Goal: Task Accomplishment & Management: Manage account settings

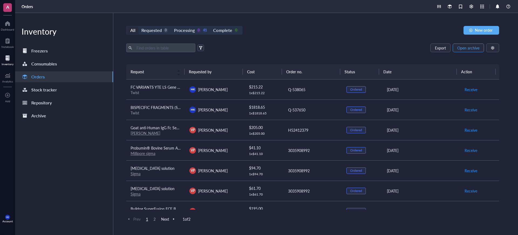
click at [470, 50] on button "Open archive" at bounding box center [468, 47] width 31 height 9
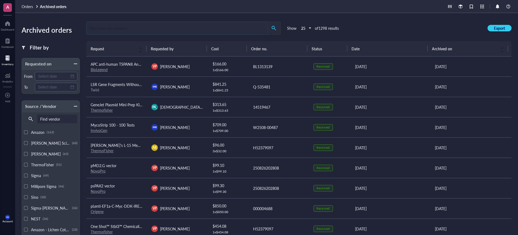
click at [216, 22] on input "search" at bounding box center [177, 28] width 181 height 12
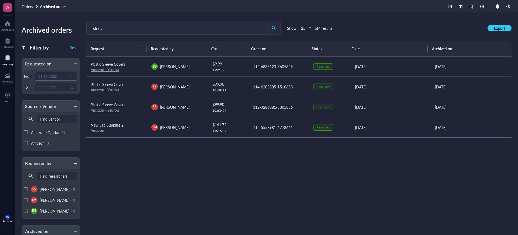
type input "sleev"
click at [198, 83] on div "SS Sai Suraparaju" at bounding box center [177, 86] width 52 height 6
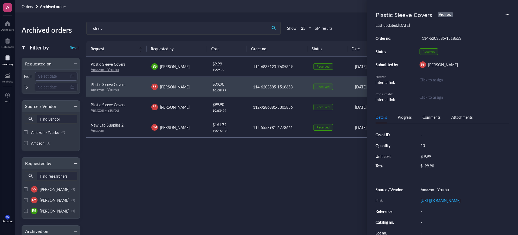
click at [504, 13] on div "Plastic Sleeve Covers Archived" at bounding box center [443, 15] width 134 height 12
click at [505, 13] on div "Plastic Sleeve Covers Archived" at bounding box center [443, 15] width 134 height 12
click at [506, 13] on icon at bounding box center [508, 15] width 4 height 4
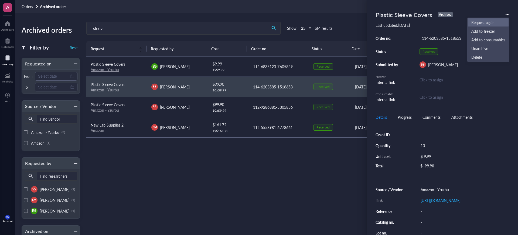
click at [488, 22] on span "Request again" at bounding box center [488, 22] width 34 height 6
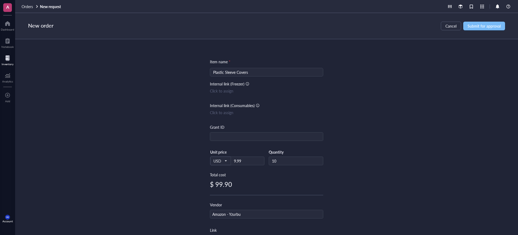
click at [473, 24] on span "Submit for approval" at bounding box center [484, 26] width 33 height 4
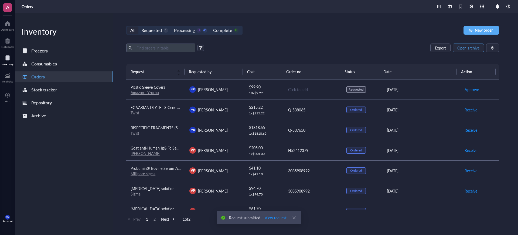
click at [464, 47] on span "Open archive" at bounding box center [468, 48] width 22 height 4
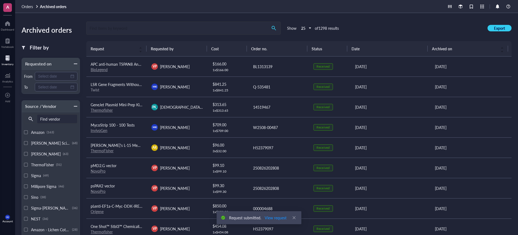
click at [169, 28] on input "search" at bounding box center [177, 28] width 181 height 12
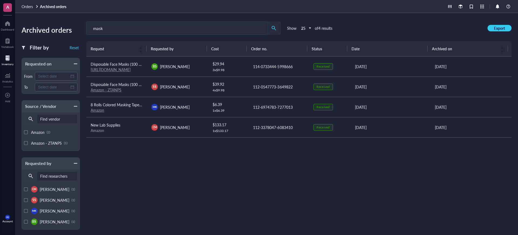
type input "mask"
click at [199, 82] on td "SS Sai Suraparaju" at bounding box center [177, 86] width 61 height 20
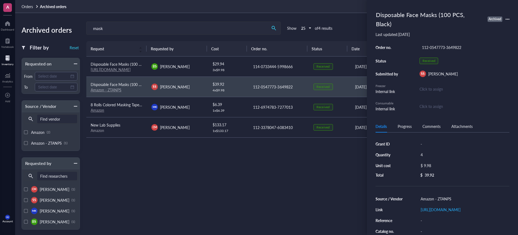
click at [506, 17] on icon at bounding box center [508, 19] width 4 height 4
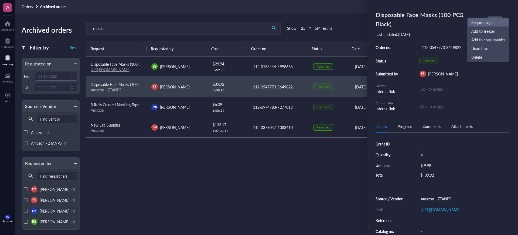
click at [483, 23] on span "Request again" at bounding box center [488, 22] width 34 height 6
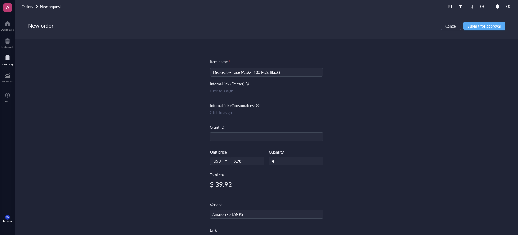
click at [494, 21] on div "New order Cancel Submit for approval" at bounding box center [266, 26] width 503 height 26
click at [493, 24] on span "Submit for approval" at bounding box center [484, 26] width 33 height 4
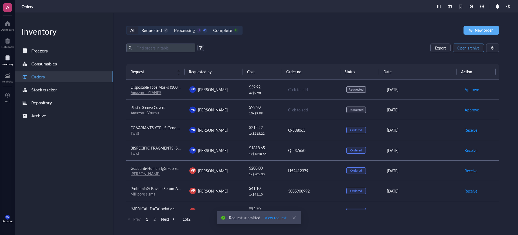
click at [470, 46] on span "Open archive" at bounding box center [468, 48] width 22 height 4
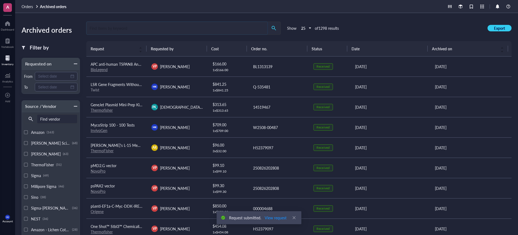
click at [239, 29] on input "search" at bounding box center [177, 28] width 181 height 12
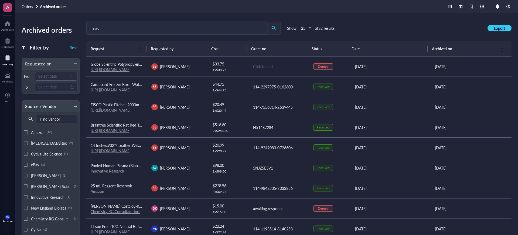
type input "res"
click at [192, 67] on div "SS Sareh Seyedi" at bounding box center [177, 66] width 52 height 6
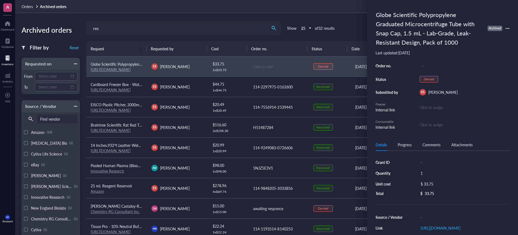
scroll to position [34, 0]
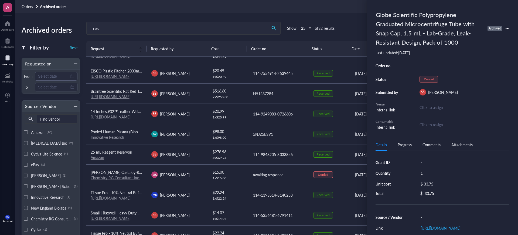
click at [199, 164] on td "DK Dominic Kowalski" at bounding box center [177, 174] width 61 height 20
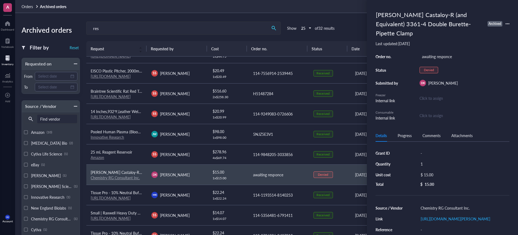
click at [196, 157] on td "SS Sai Suraparaju" at bounding box center [177, 154] width 61 height 20
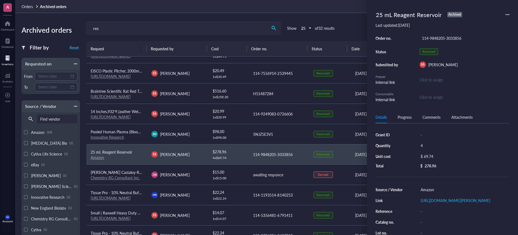
click at [508, 13] on icon at bounding box center [508, 15] width 4 height 4
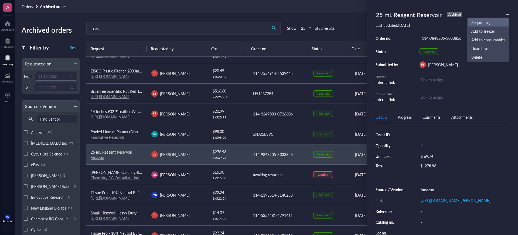
click at [491, 22] on span "Request again" at bounding box center [488, 22] width 34 height 6
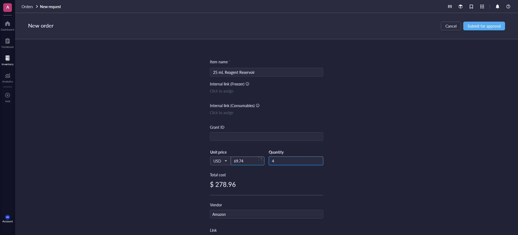
drag, startPoint x: 273, startPoint y: 161, endPoint x: 263, endPoint y: 162, distance: 10.0
click at [263, 162] on div "USD Unit price 69.74 Quantity 4" at bounding box center [266, 160] width 113 height 22
type input "2"
click at [475, 29] on div "New order Cancel Submit for approval" at bounding box center [266, 26] width 503 height 26
click at [498, 31] on div "New order Cancel Submit for approval" at bounding box center [266, 26] width 503 height 26
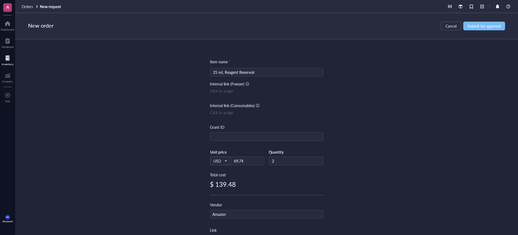
click at [502, 24] on button "Submit for approval" at bounding box center [484, 26] width 42 height 9
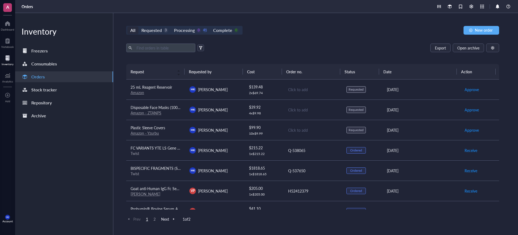
click at [156, 133] on link "Amazon - Yzurbu" at bounding box center [145, 132] width 28 height 5
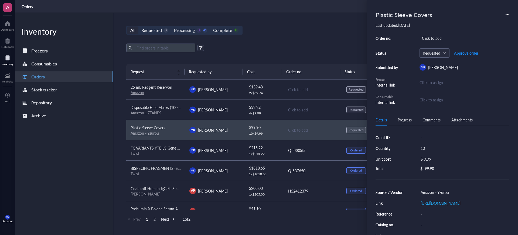
click at [158, 110] on link "Amazon - ZTANPS" at bounding box center [146, 112] width 31 height 5
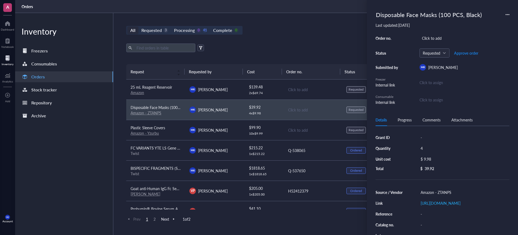
click at [141, 92] on link "Amazon" at bounding box center [137, 92] width 13 height 5
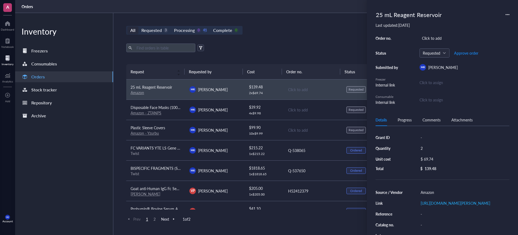
click at [224, 116] on td "MK Mason King" at bounding box center [214, 109] width 59 height 20
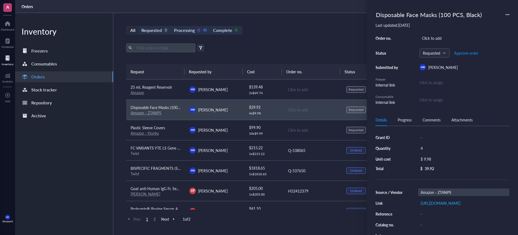
click at [460, 188] on div "Amazon - ZTANPS" at bounding box center [463, 192] width 91 height 8
drag, startPoint x: 458, startPoint y: 188, endPoint x: 437, endPoint y: 191, distance: 21.5
click at [437, 191] on div "Amazon - ZTANPS" at bounding box center [463, 192] width 91 height 8
click at [437, 191] on input "Amazon - ZTANPS" at bounding box center [437, 191] width 37 height 7
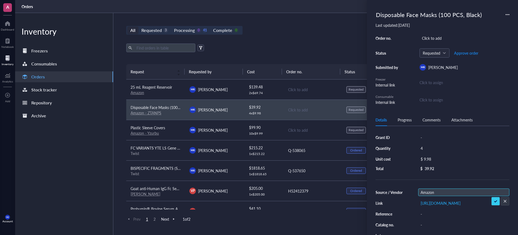
type input "Amazon"
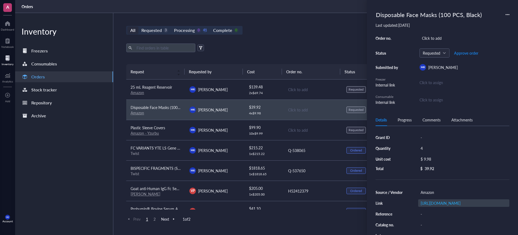
click at [474, 206] on div "https://www.amazon.com/dp/B09B6V9Q8J?psc=1&ref=product_details" at bounding box center [463, 203] width 91 height 8
click at [307, 134] on td "Click to add" at bounding box center [312, 130] width 59 height 20
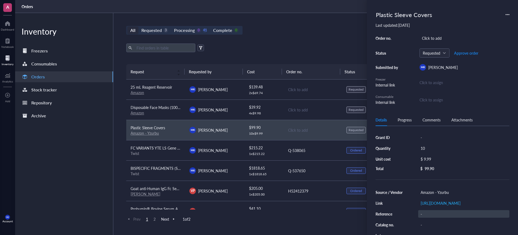
click at [472, 206] on div "https://www.amazon.com/dp/B0BLD93B38?psc=1&ref=product_details" at bounding box center [463, 203] width 91 height 8
type input "https://www.amazon.com/gp/product/B0D17VWFZL/ref=ox_sc_act_title_3?smid=A2XBM9N…"
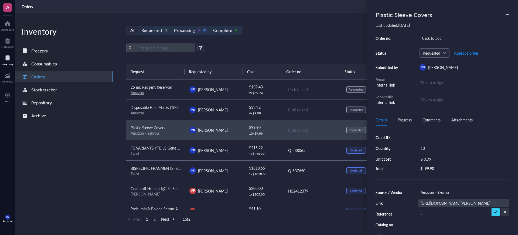
scroll to position [0, 102]
click at [454, 191] on div "Amazon - Yzurbu" at bounding box center [463, 192] width 91 height 8
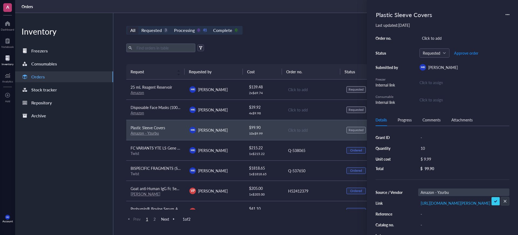
drag, startPoint x: 452, startPoint y: 191, endPoint x: 436, endPoint y: 193, distance: 16.5
click at [436, 193] on input "Amazon - Yzurbu" at bounding box center [437, 191] width 37 height 7
type input "Amazon"
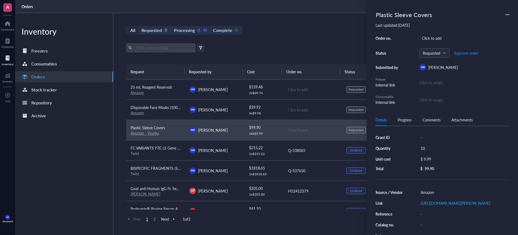
click at [431, 167] on div "99.90" at bounding box center [429, 168] width 9 height 5
click at [423, 152] on div "Grant ID - Quantity 10 Unit cost $ 9.99 Total $ 99.90" at bounding box center [443, 151] width 134 height 37
click at [427, 158] on div "$ 9.99" at bounding box center [462, 159] width 89 height 8
click at [427, 155] on div "$ 9.99" at bounding box center [461, 159] width 91 height 9
type input "24.98"
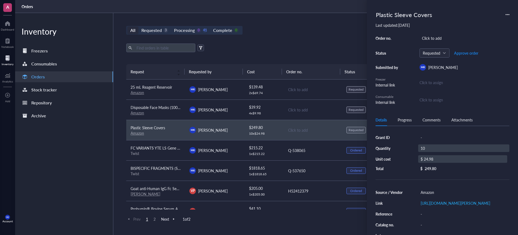
click at [430, 149] on div "10" at bounding box center [463, 148] width 91 height 8
type input "2"
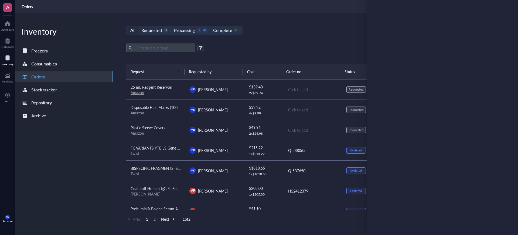
click at [309, 17] on div "All Requested 3 Processing 0 41 Complete 0 New order Export Open archive Reques…" at bounding box center [312, 124] width 399 height 222
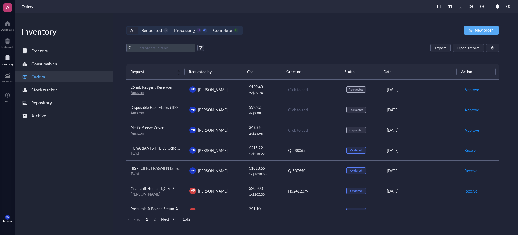
click at [277, 104] on div "$ 39.92" at bounding box center [264, 107] width 30 height 6
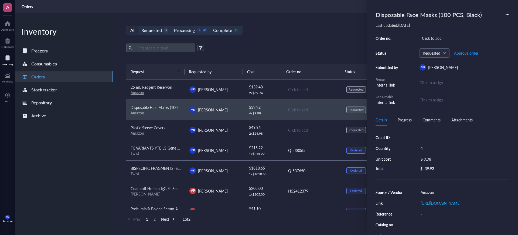
click at [326, 42] on div "All Requested 3 Processing 0 41 Complete 0 New order Export Open archive Reques…" at bounding box center [312, 124] width 399 height 222
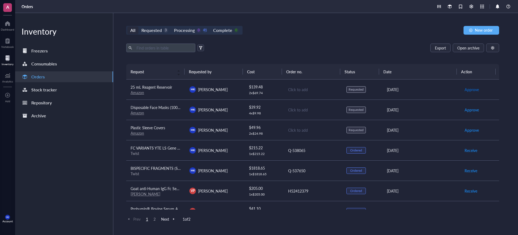
click at [465, 89] on span "Approve" at bounding box center [472, 89] width 14 height 6
click at [468, 111] on span "Approve" at bounding box center [472, 110] width 14 height 6
click at [469, 130] on span "Approve" at bounding box center [472, 130] width 14 height 6
click at [465, 88] on span "Place order" at bounding box center [474, 89] width 19 height 6
click at [467, 108] on span "Place order" at bounding box center [474, 110] width 19 height 6
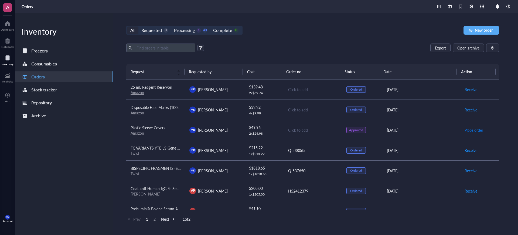
click at [468, 128] on span "Place order" at bounding box center [474, 130] width 19 height 6
drag, startPoint x: 297, startPoint y: 93, endPoint x: 292, endPoint y: 90, distance: 6.2
click at [292, 90] on td "Click to add" at bounding box center [312, 89] width 59 height 20
click at [292, 90] on div "Click to add" at bounding box center [313, 89] width 50 height 6
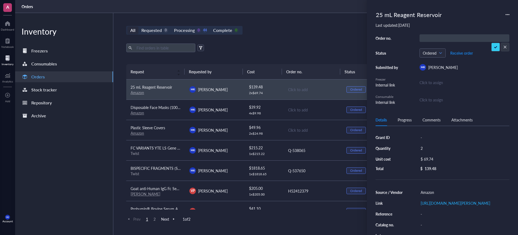
type input "114-2619581-6465834"
click at [300, 107] on div "Click to add" at bounding box center [313, 110] width 50 height 6
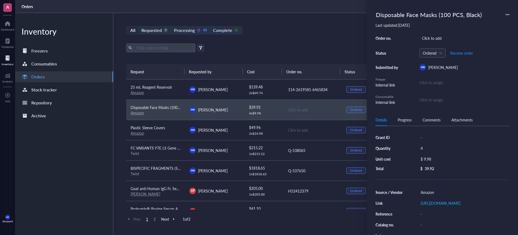
click at [446, 32] on div "Disposable Face Masks (100 PCS, Black) Last updated: August 29, 2025 Order no. …" at bounding box center [443, 57] width 134 height 96
click at [446, 36] on div "Click to add" at bounding box center [465, 38] width 90 height 8
type input "114-2619581-6465834"
click at [301, 123] on td "Click to add" at bounding box center [312, 130] width 59 height 20
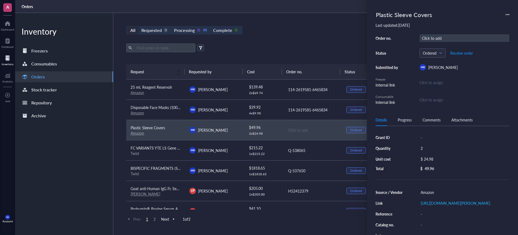
click at [431, 41] on div "Click to add" at bounding box center [465, 38] width 90 height 8
click at [337, 41] on div "All Requested 0 Processing 0 44 Complete 0 New order Export Open archive Reques…" at bounding box center [312, 124] width 399 height 222
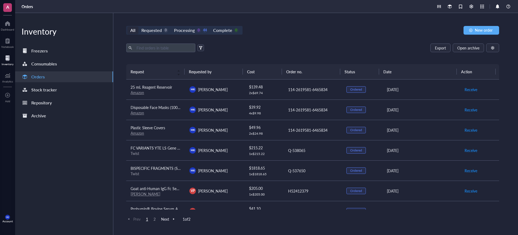
click at [10, 57] on div at bounding box center [8, 58] width 12 height 9
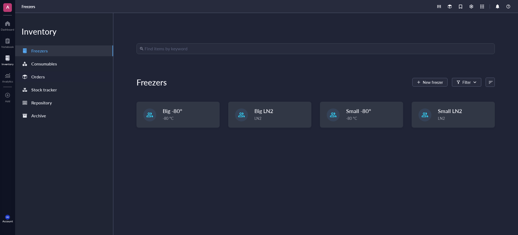
click at [60, 77] on div "Orders" at bounding box center [64, 76] width 98 height 11
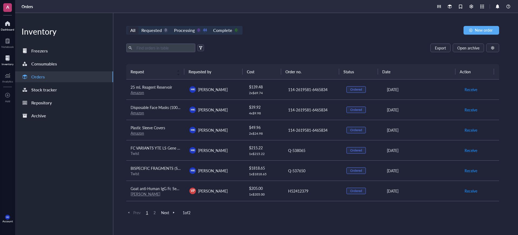
click at [9, 26] on div at bounding box center [7, 23] width 13 height 9
